Goal: Task Accomplishment & Management: Complete application form

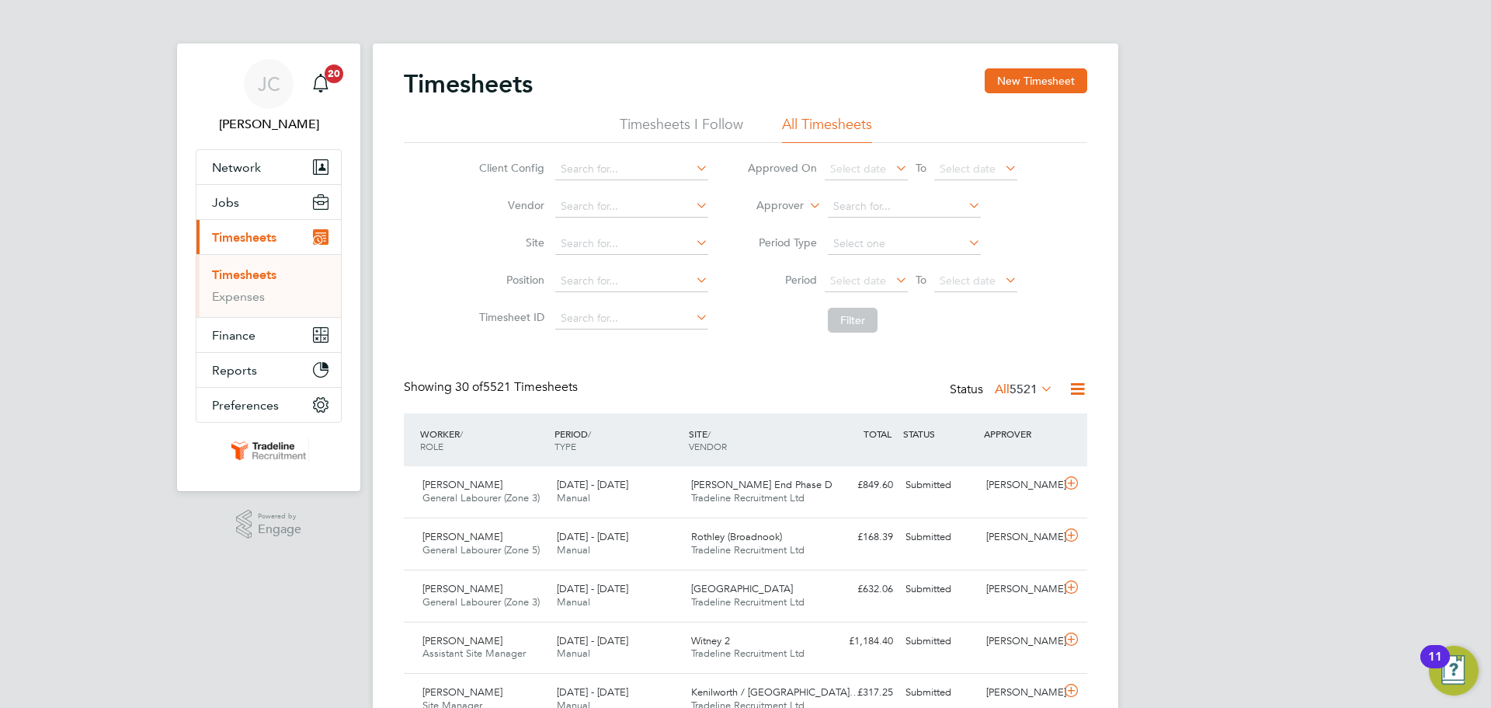
click at [725, 127] on li "Timesheets I Follow" at bounding box center [681, 129] width 123 height 28
click at [802, 131] on li "All Timesheets" at bounding box center [827, 129] width 90 height 28
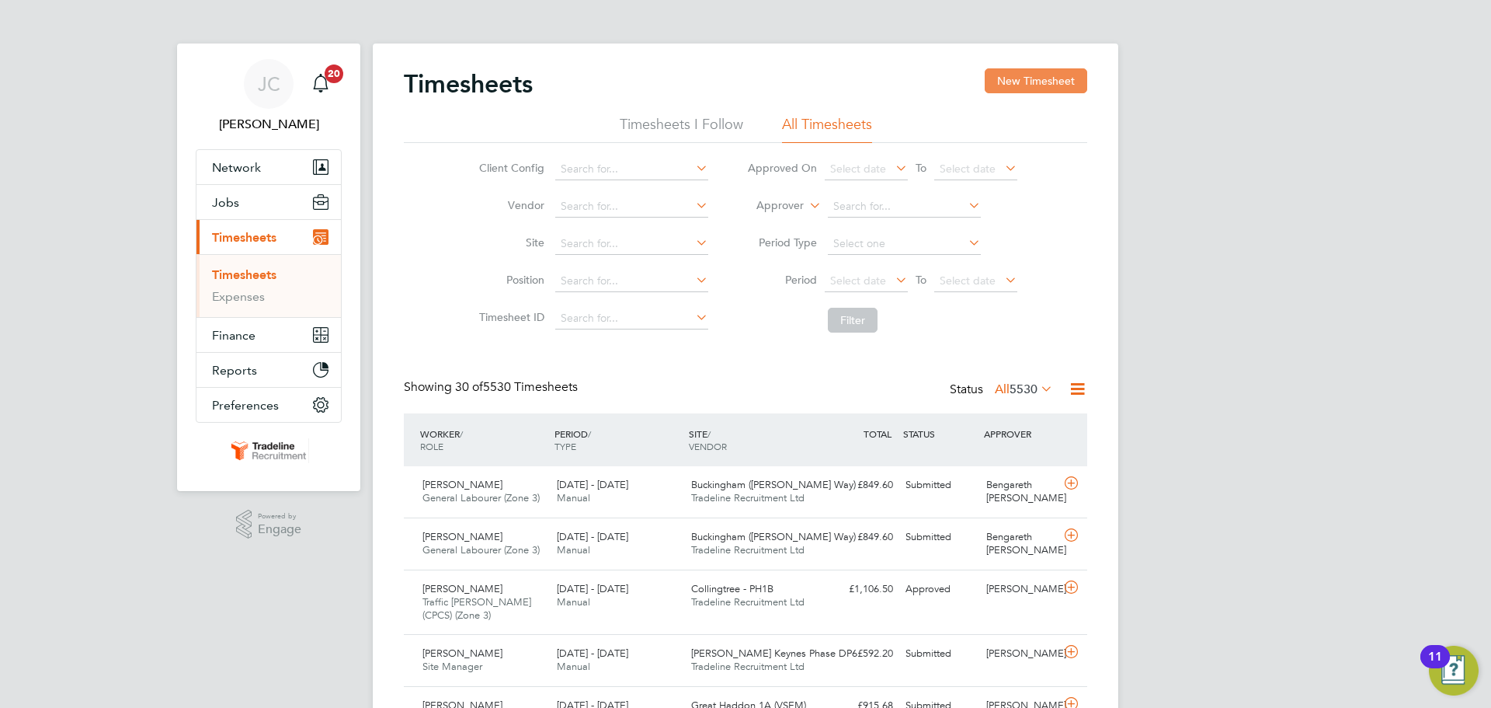
click at [1032, 82] on button "New Timesheet" at bounding box center [1036, 80] width 103 height 25
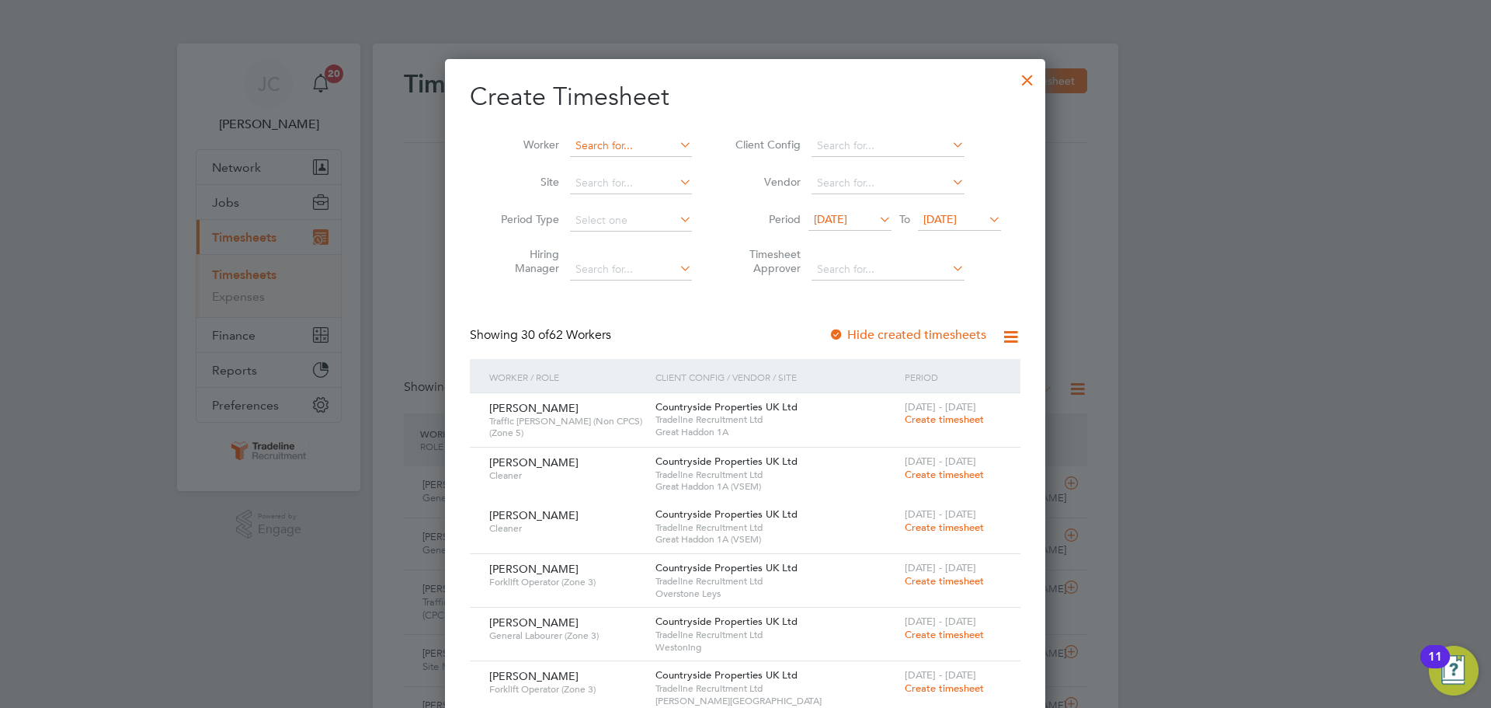
click at [619, 149] on input at bounding box center [631, 146] width 122 height 22
click at [665, 163] on b "Apple" at bounding box center [680, 166] width 31 height 13
type input "[PERSON_NAME]"
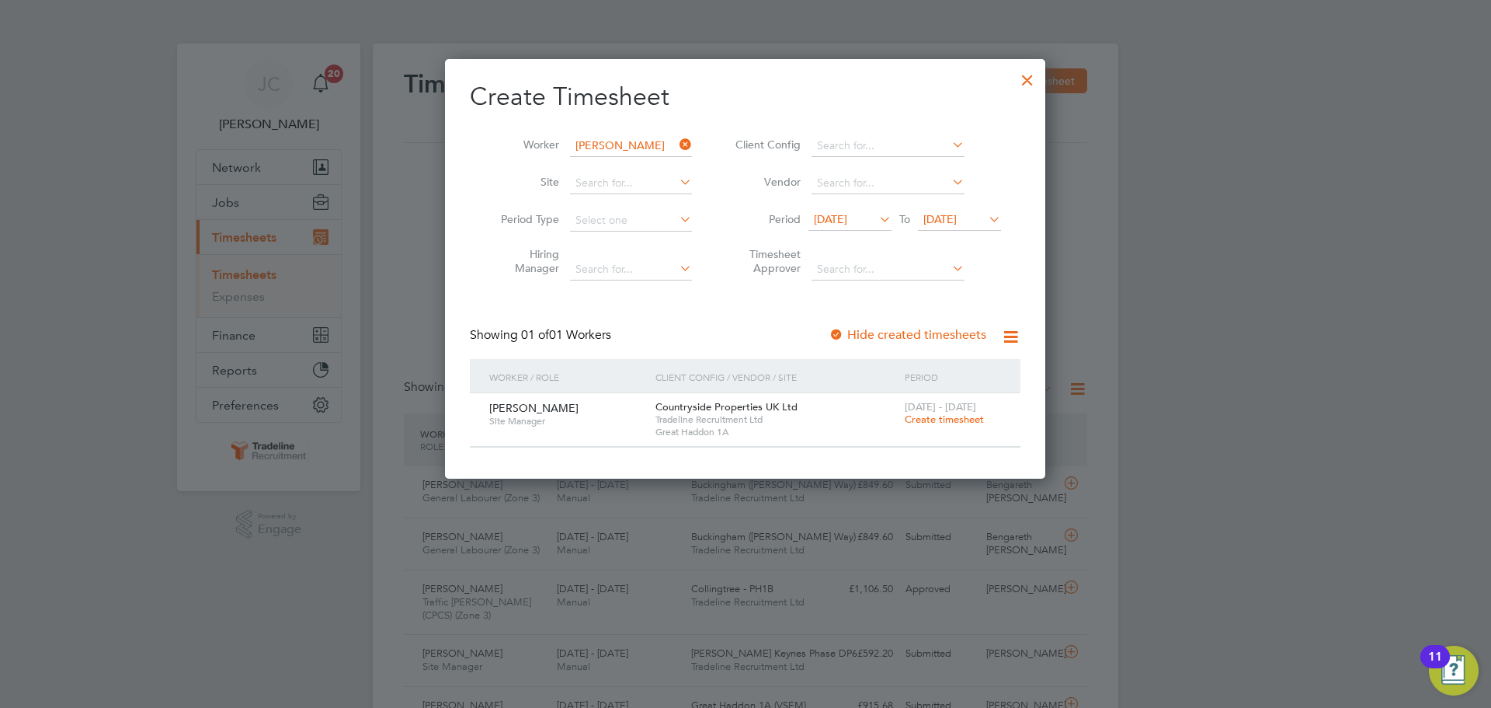
click at [916, 419] on span "Create timesheet" at bounding box center [944, 418] width 79 height 13
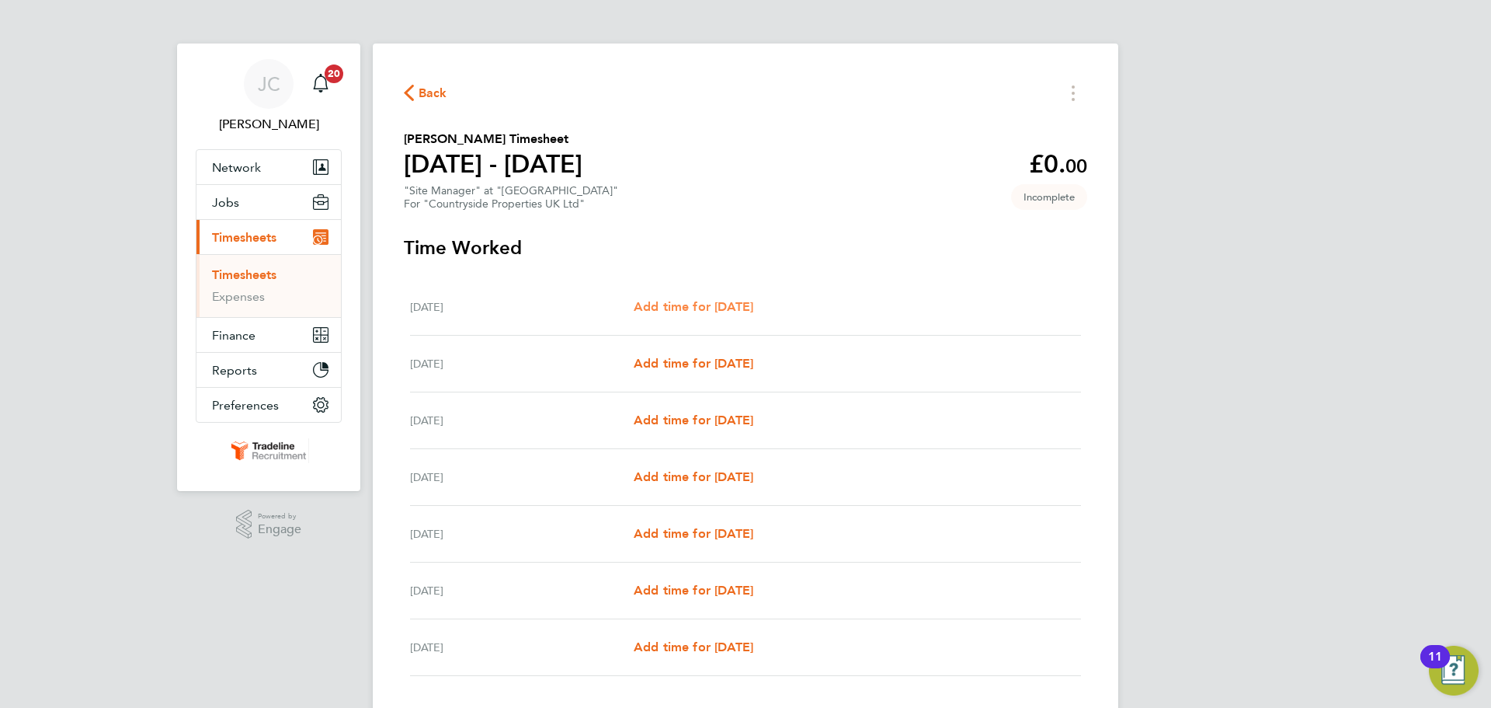
click at [740, 309] on span "Add time for [DATE]" at bounding box center [694, 306] width 120 height 15
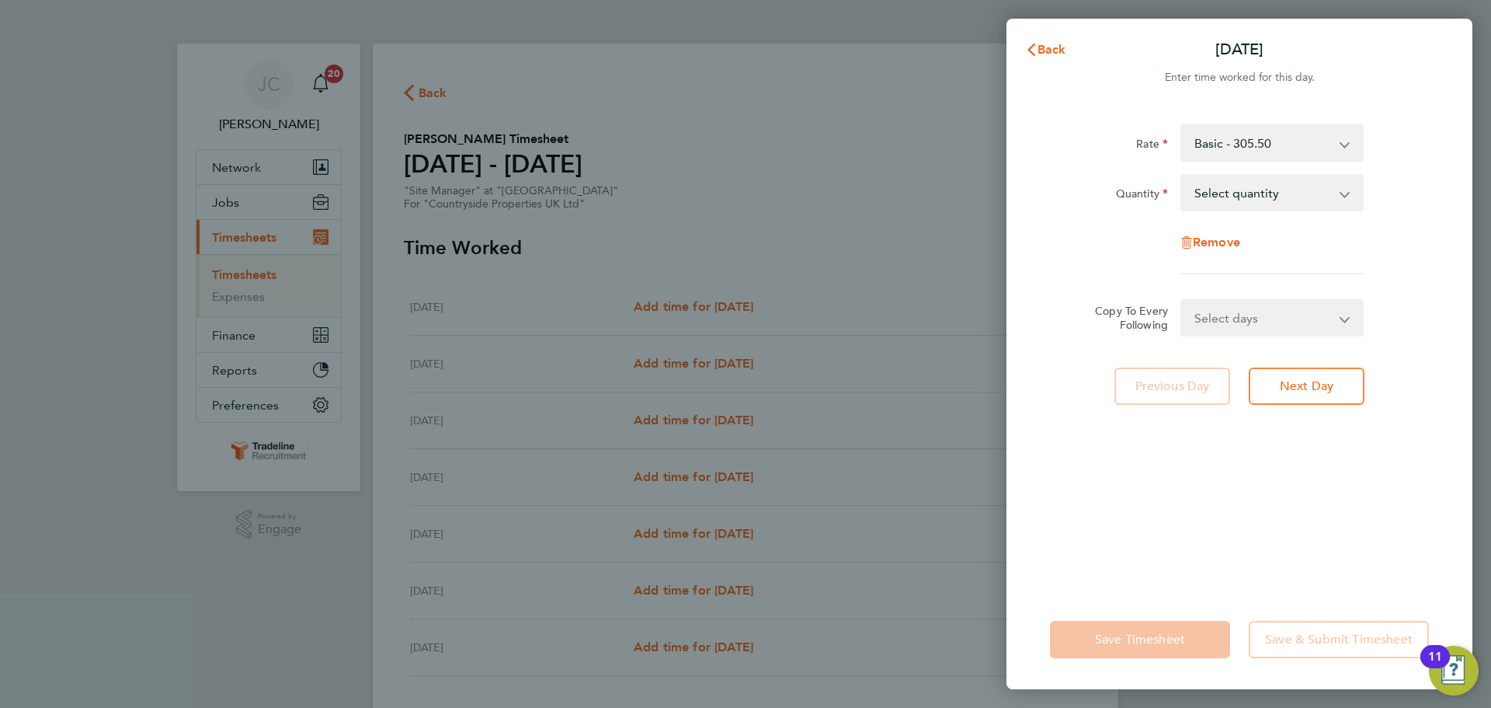
click at [1257, 199] on select "Select quantity 0.5 1" at bounding box center [1263, 193] width 162 height 34
select select "1"
click at [1182, 176] on select "Select quantity 0.5 1" at bounding box center [1263, 193] width 162 height 34
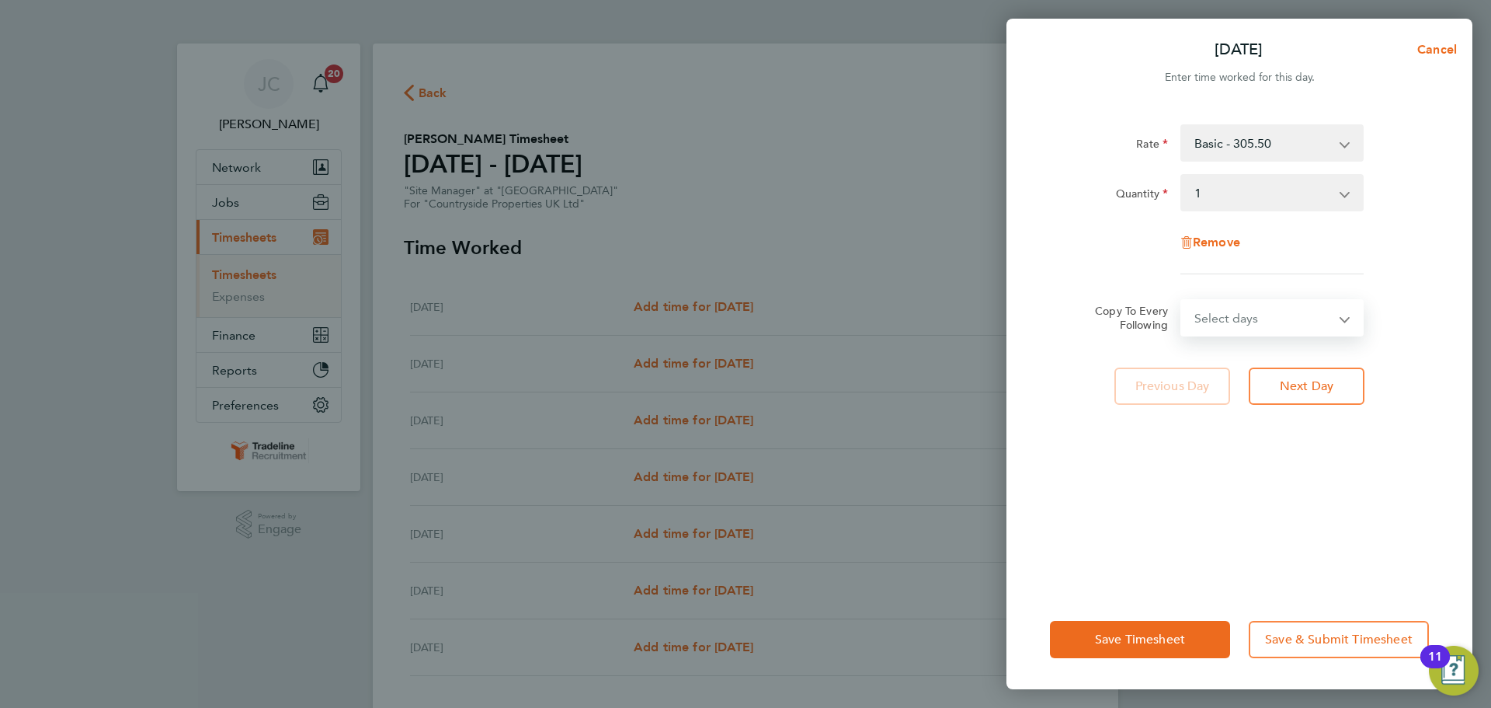
click at [1281, 303] on select "Select days Day Weekday (Mon-Fri) Weekend (Sat-Sun) [DATE] [DATE] [DATE] [DATE]…" at bounding box center [1263, 318] width 163 height 34
select select "WEEKDAY"
click at [1182, 301] on select "Select days Day Weekday (Mon-Fri) Weekend (Sat-Sun) [DATE] [DATE] [DATE] [DATE]…" at bounding box center [1263, 318] width 163 height 34
select select "[DATE]"
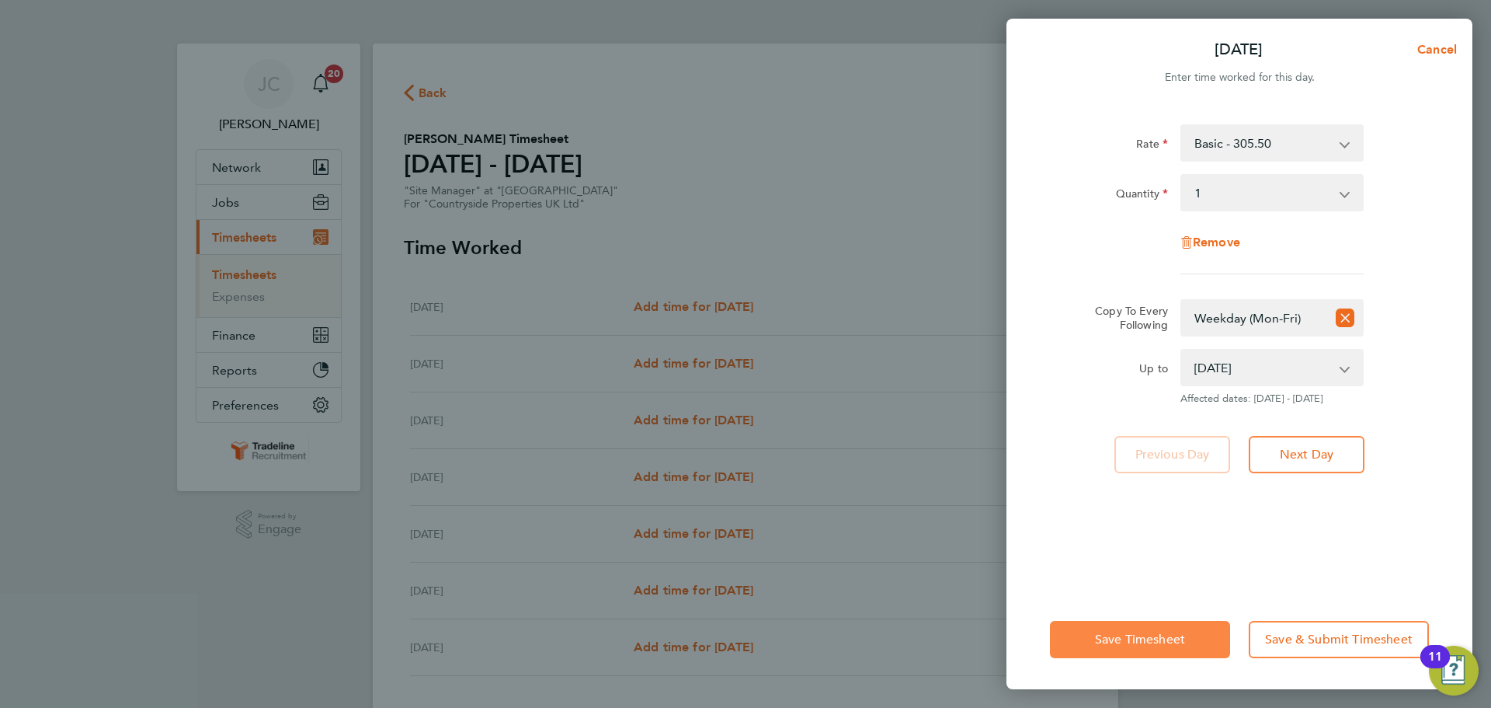
click at [1145, 634] on span "Save Timesheet" at bounding box center [1140, 639] width 90 height 16
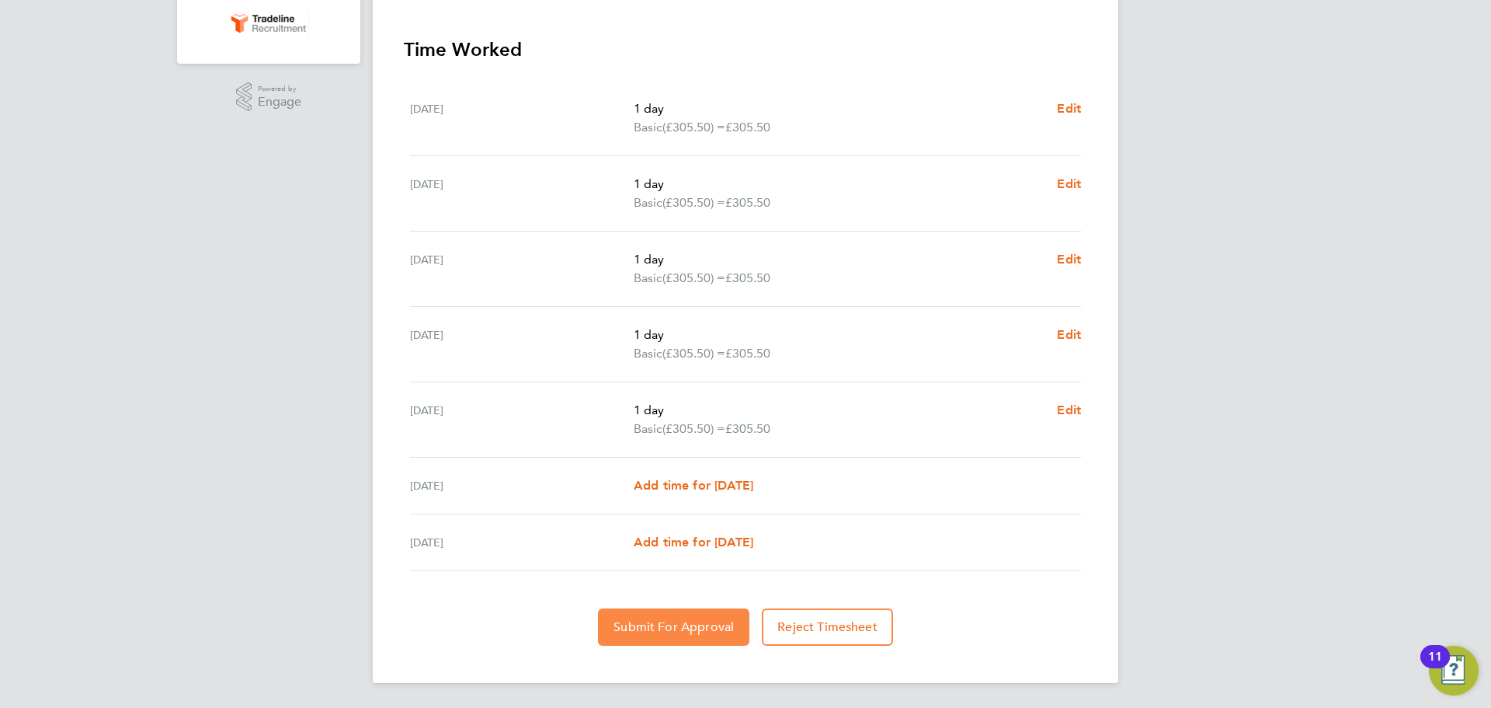
click at [708, 631] on span "Submit For Approval" at bounding box center [674, 627] width 120 height 16
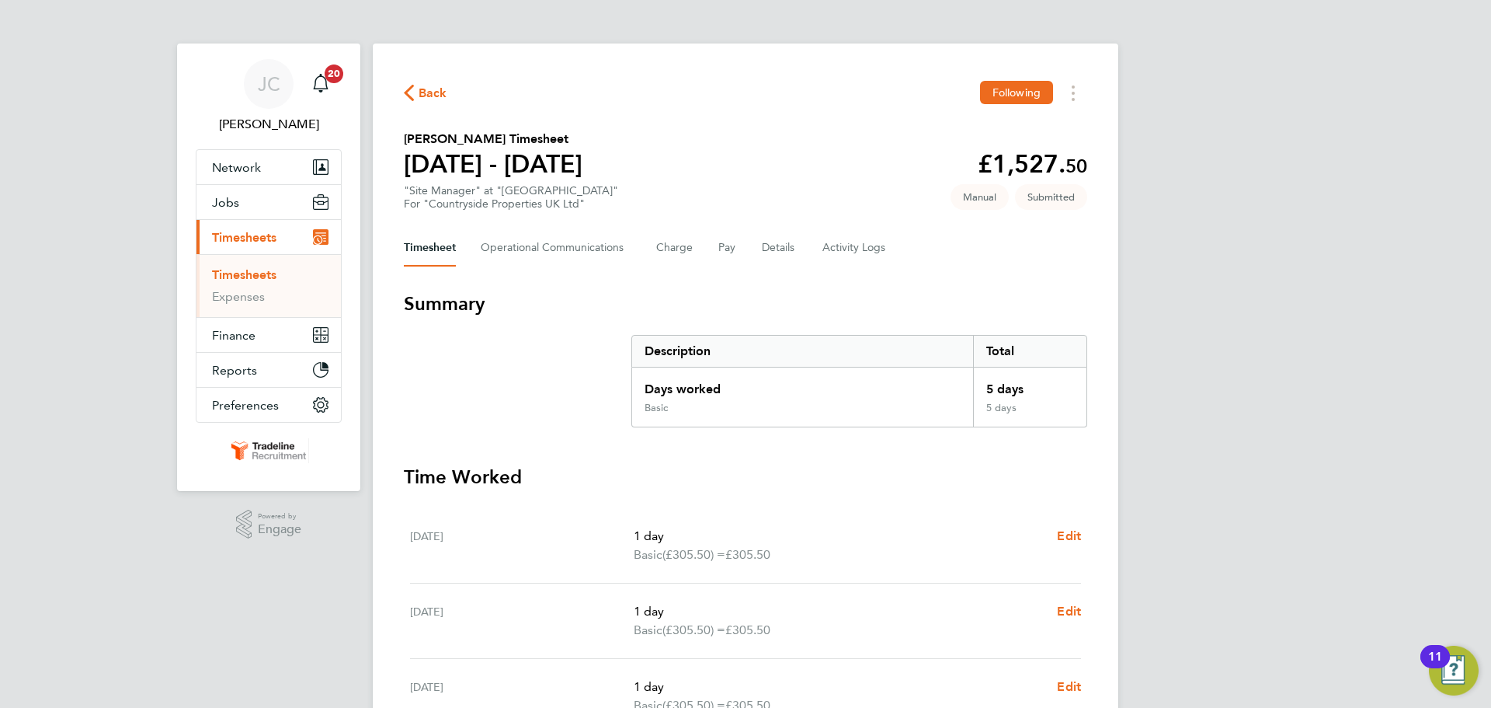
click at [273, 276] on link "Timesheets" at bounding box center [244, 274] width 64 height 15
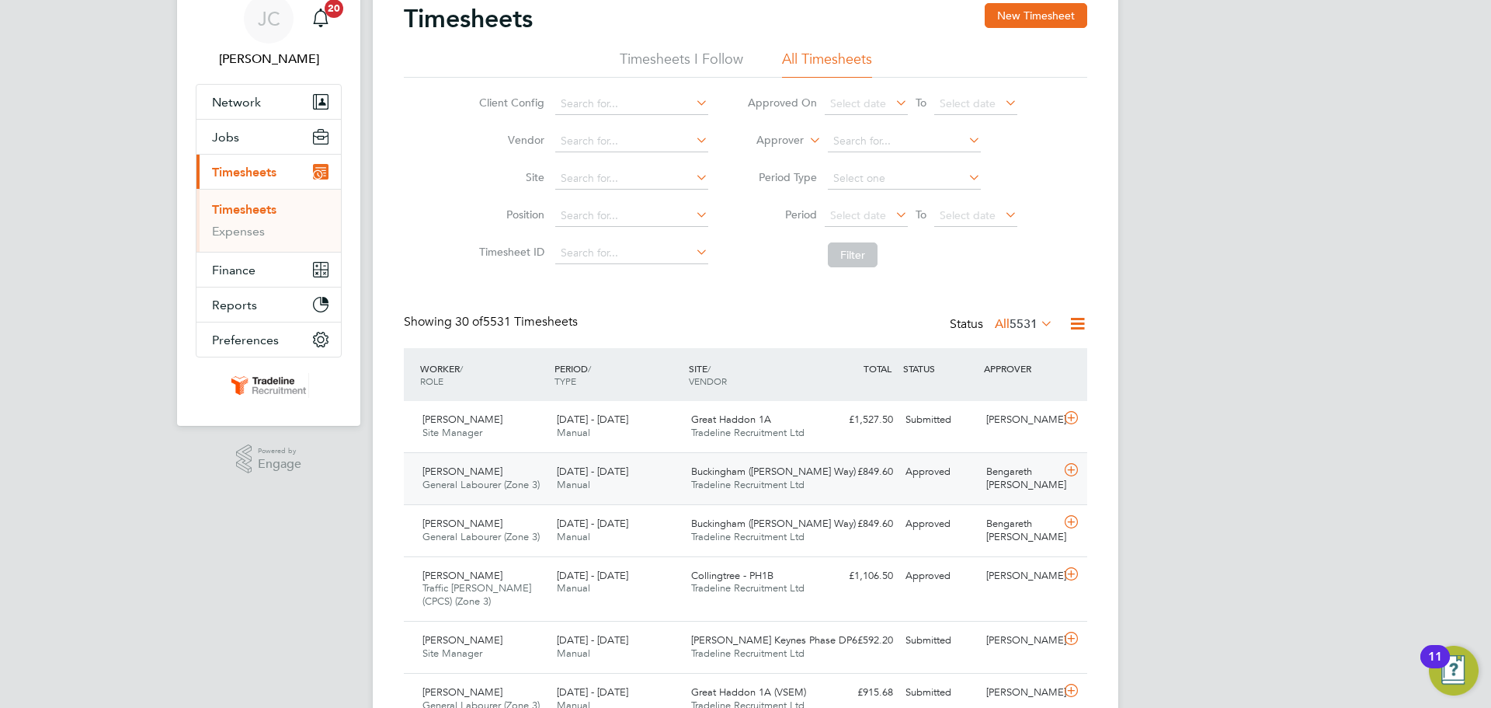
scroll to position [155, 0]
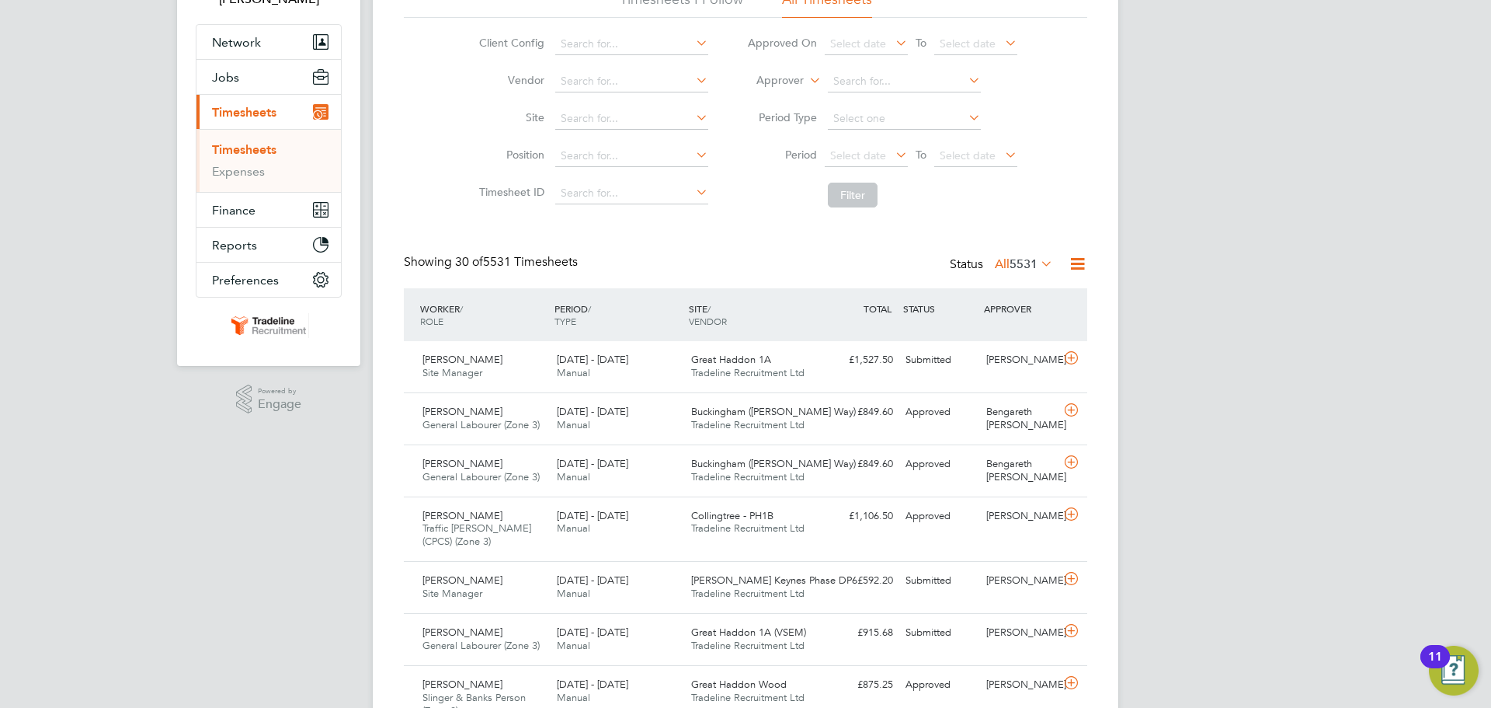
scroll to position [155, 0]
